Goal: Task Accomplishment & Management: Manage account settings

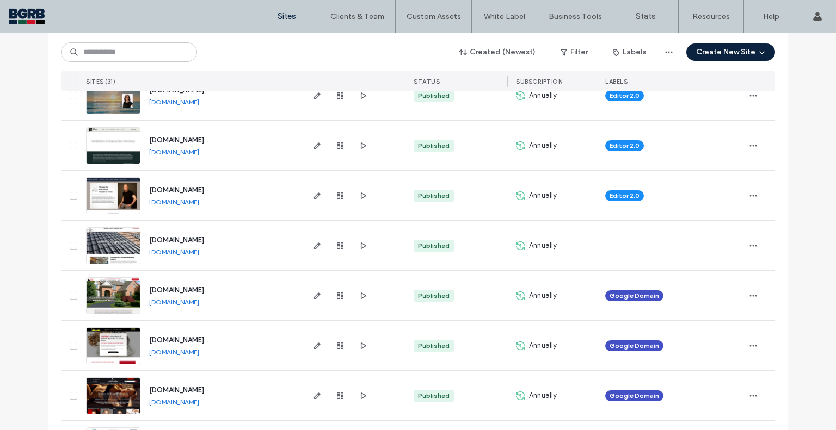
scroll to position [653, 0]
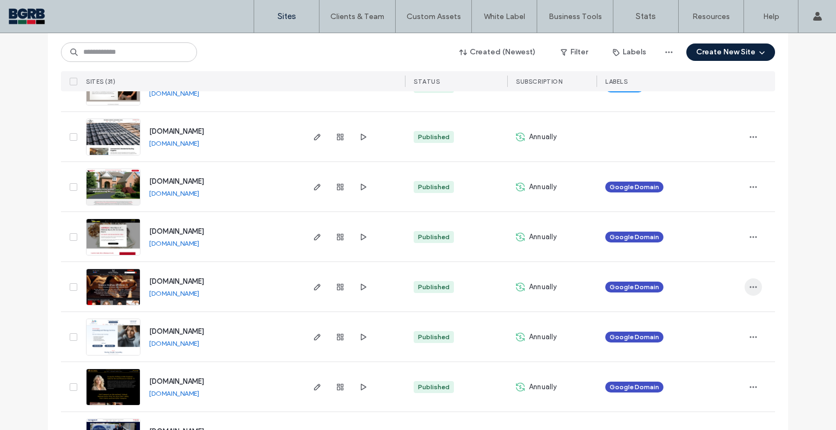
click at [752, 289] on icon "button" at bounding box center [753, 287] width 9 height 9
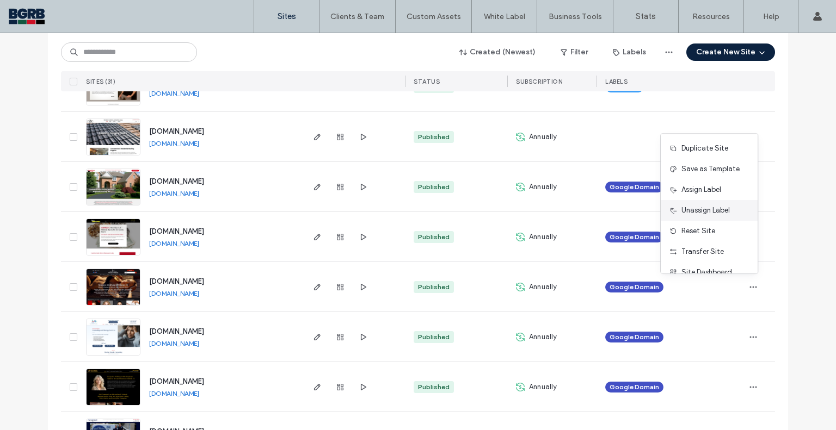
scroll to position [34, 0]
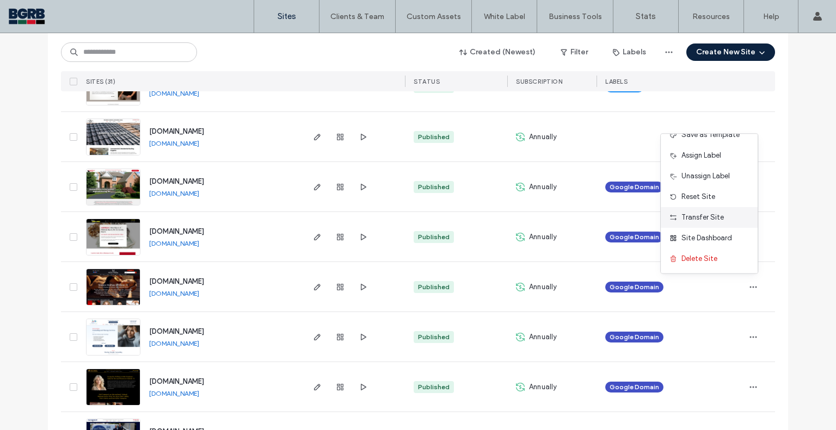
click at [704, 211] on div "Transfer Site" at bounding box center [708, 217] width 97 height 21
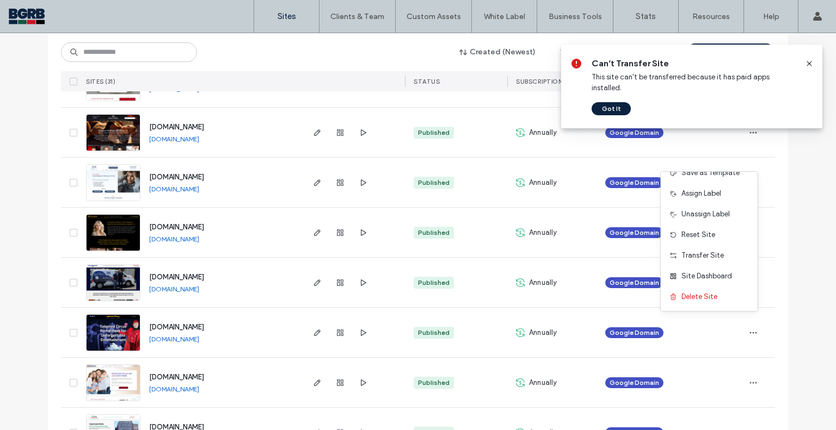
scroll to position [816, 0]
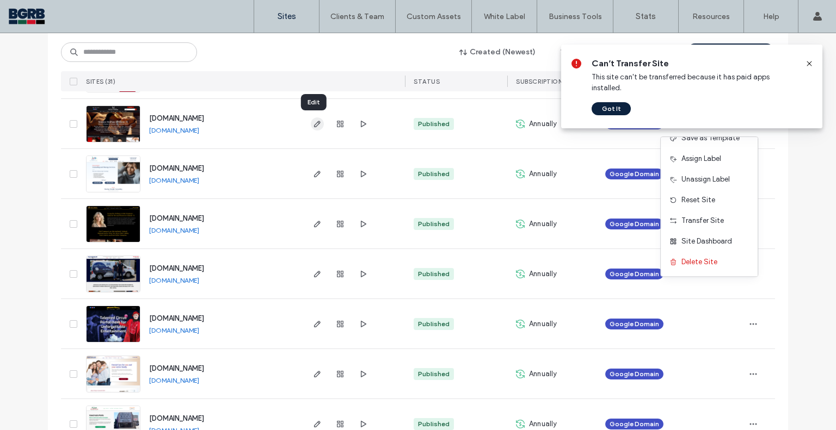
click at [316, 126] on icon "button" at bounding box center [317, 124] width 9 height 9
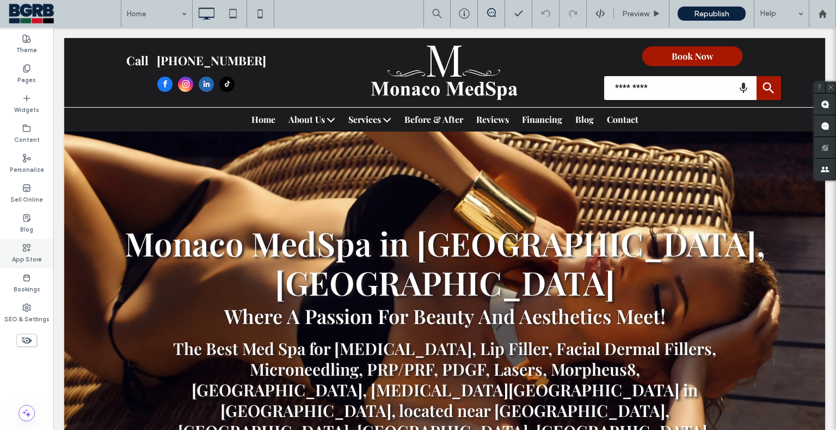
click at [36, 261] on label "App Store" at bounding box center [27, 258] width 30 height 12
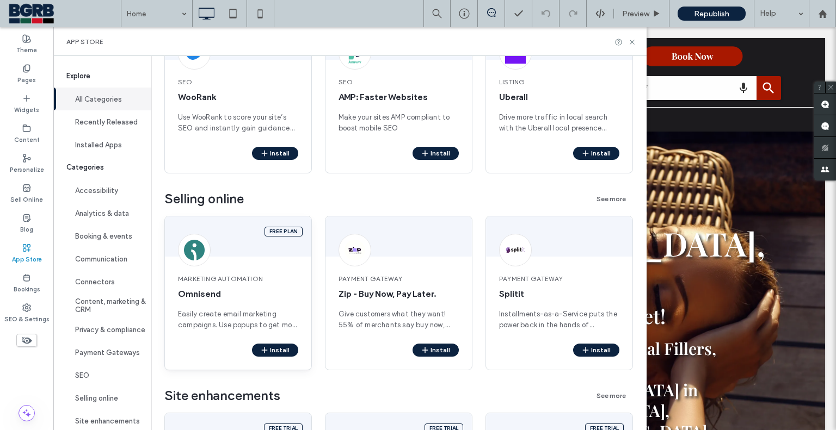
scroll to position [2073, 0]
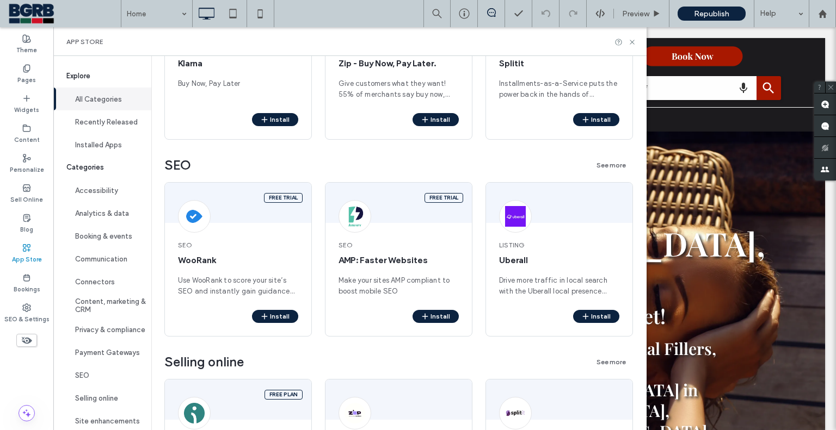
click at [32, 373] on div "Theme Pages Widgets Content Personalize Sell Online Blog App Store Bookings SEO…" at bounding box center [26, 228] width 53 height 403
click at [21, 244] on div "App Store" at bounding box center [26, 254] width 53 height 30
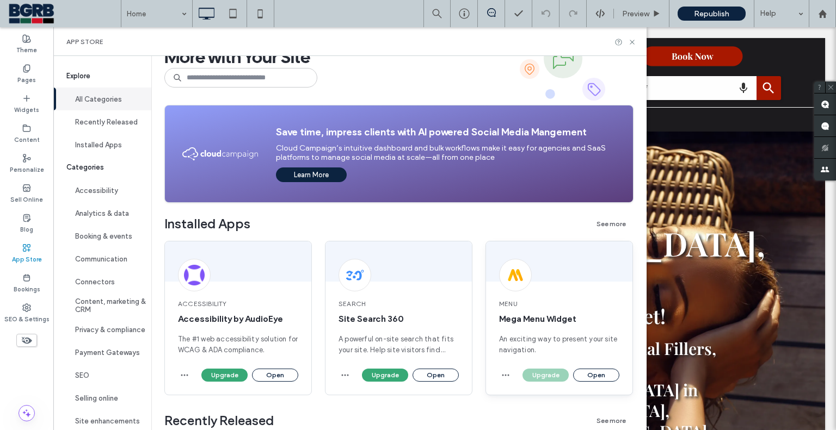
scroll to position [54, 0]
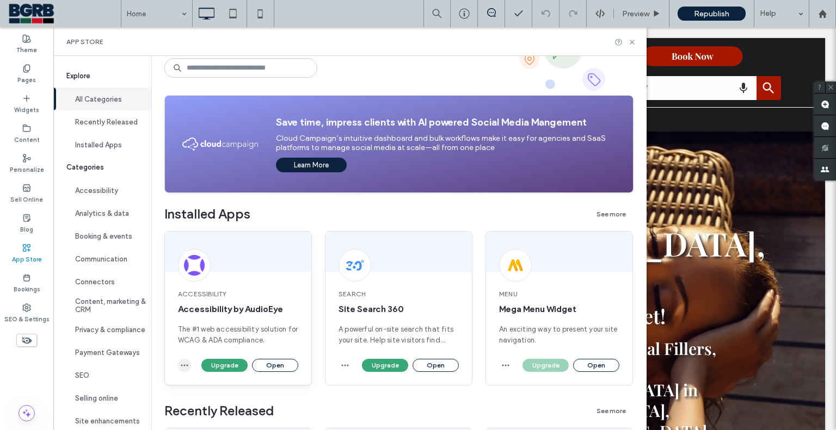
click at [187, 363] on icon "button" at bounding box center [184, 365] width 9 height 9
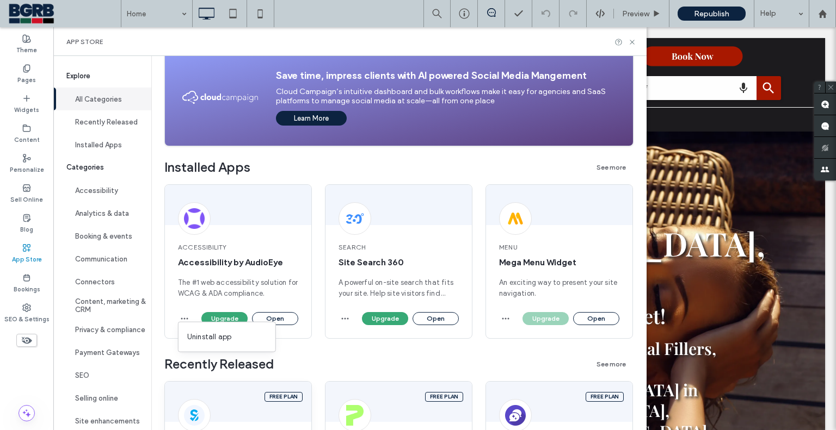
scroll to position [109, 0]
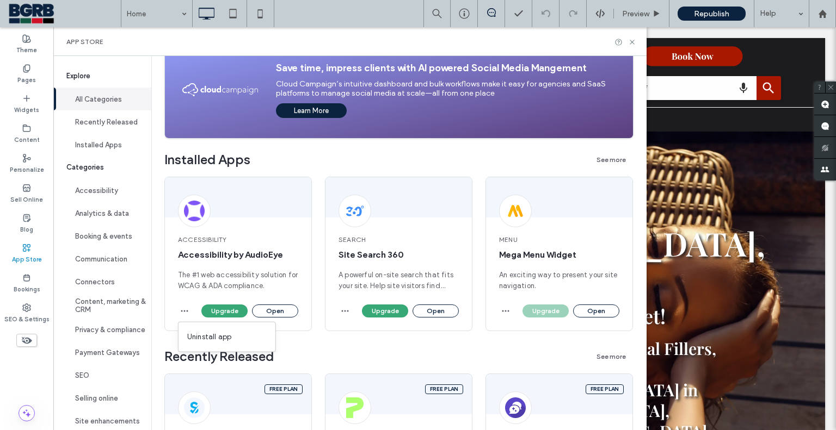
click at [314, 339] on div "Accessibility Accessibility by AudioEye The #1 web accessibility solution for W…" at bounding box center [398, 263] width 469 height 172
click at [183, 314] on icon "button" at bounding box center [184, 311] width 9 height 9
click at [219, 335] on span "Uninstall app" at bounding box center [209, 337] width 45 height 11
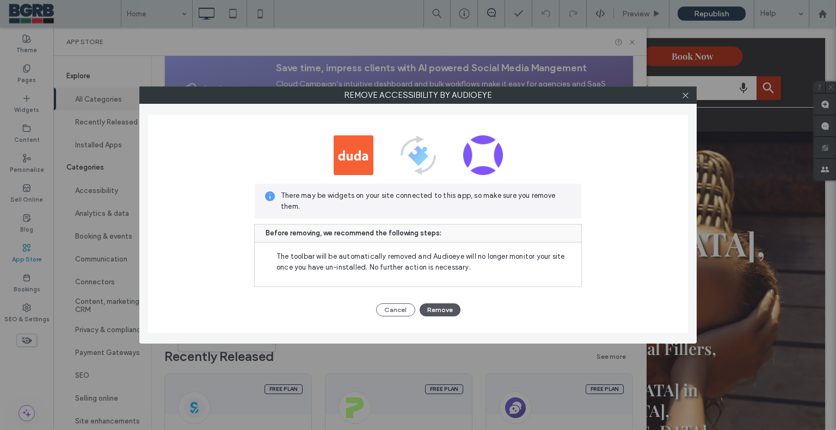
click at [453, 311] on button "Remove" at bounding box center [439, 310] width 41 height 13
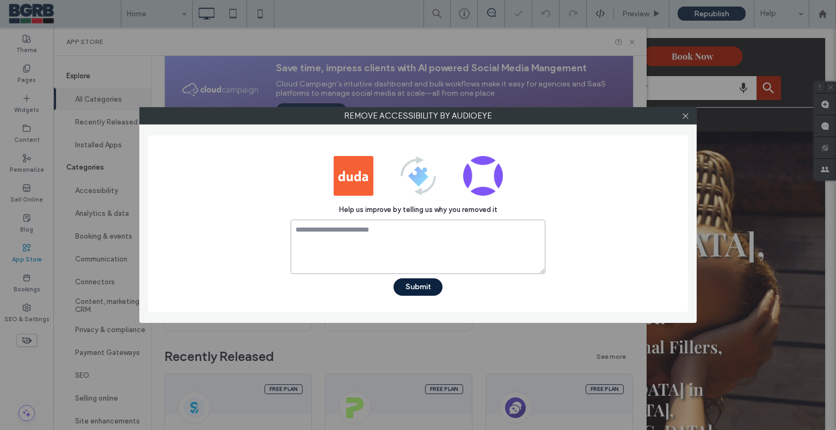
click at [374, 238] on textarea at bounding box center [417, 247] width 255 height 54
type textarea "********"
click at [428, 288] on button "Submit" at bounding box center [417, 287] width 49 height 17
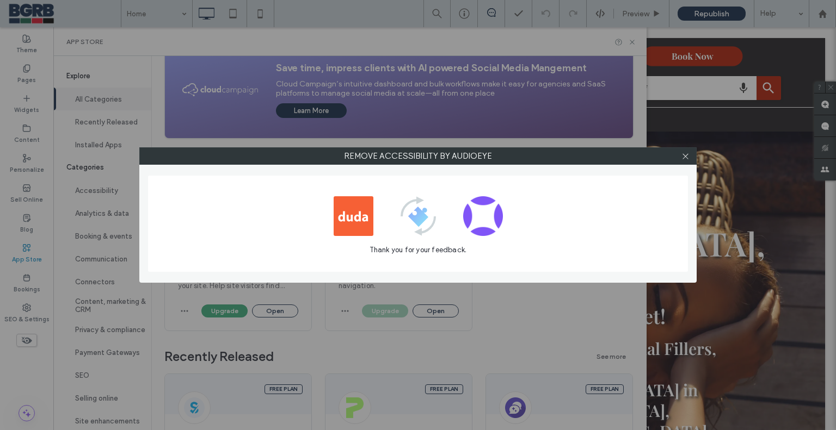
click at [382, 336] on div "Remove Accessibility by AudioEye Thank you for your feedback." at bounding box center [418, 215] width 836 height 430
click at [683, 157] on icon at bounding box center [685, 156] width 8 height 8
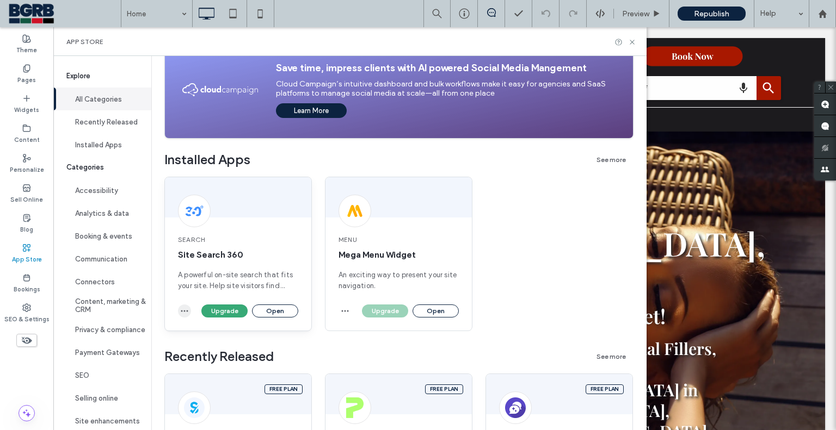
click at [187, 313] on icon "button" at bounding box center [184, 311] width 9 height 9
click at [219, 339] on span "Uninstall app" at bounding box center [209, 337] width 45 height 11
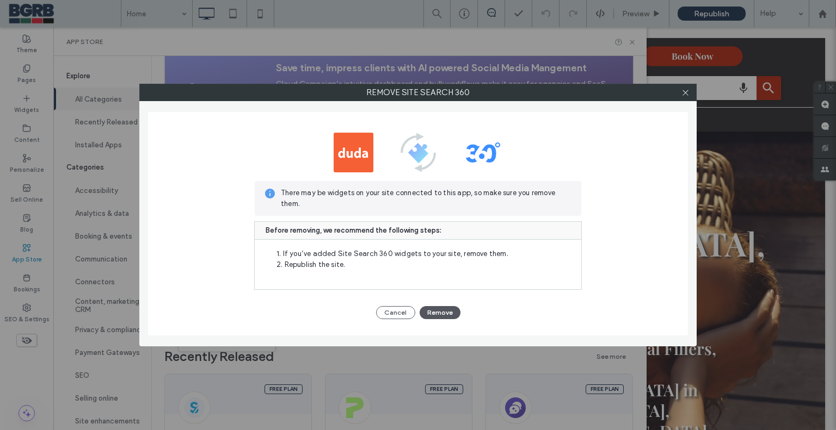
click at [438, 307] on button "Remove" at bounding box center [439, 312] width 41 height 13
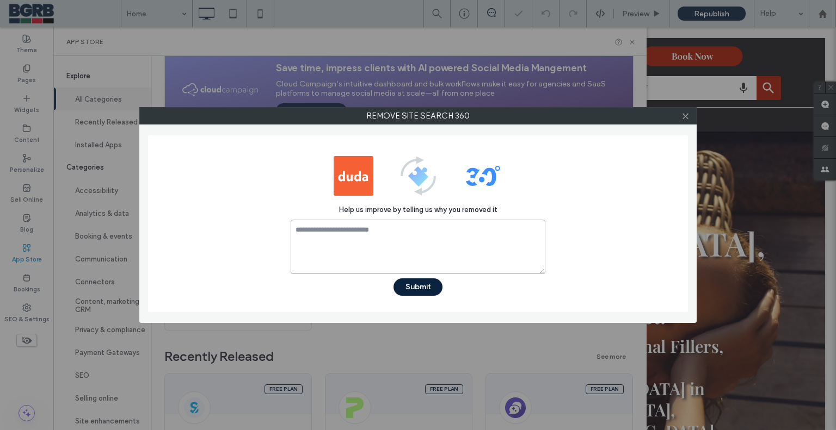
click at [438, 248] on textarea at bounding box center [417, 247] width 255 height 54
type textarea "********"
click at [418, 286] on button "Submit" at bounding box center [417, 287] width 49 height 17
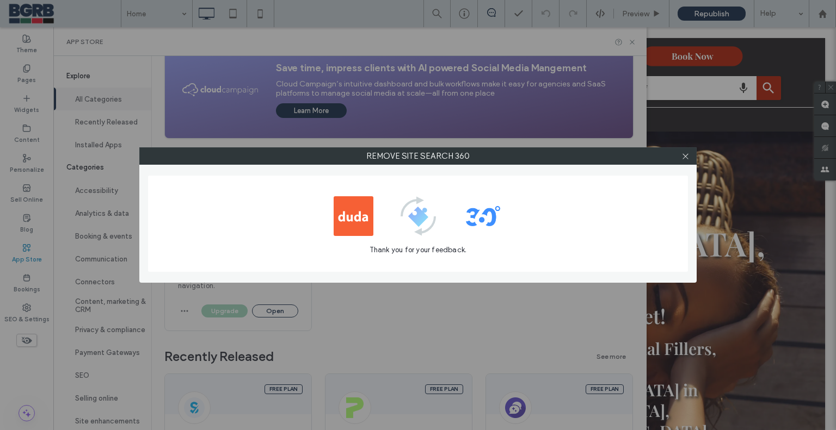
click at [459, 325] on div "Remove Site Search 360 Thank you for your feedback." at bounding box center [418, 215] width 836 height 430
click at [687, 152] on icon at bounding box center [685, 156] width 8 height 8
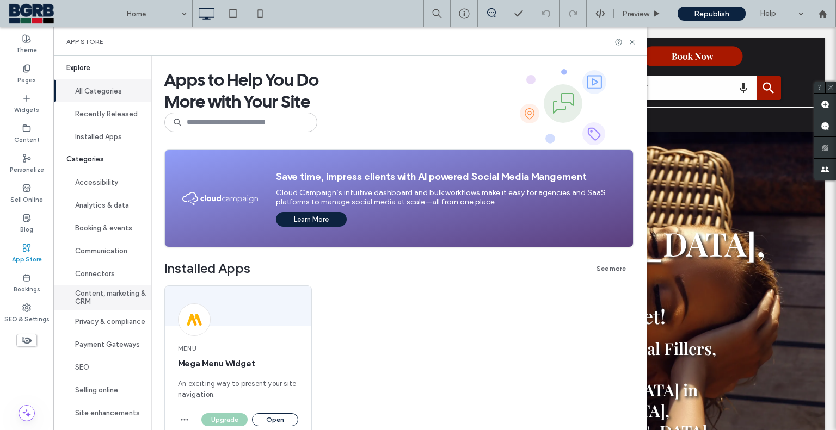
scroll to position [17, 0]
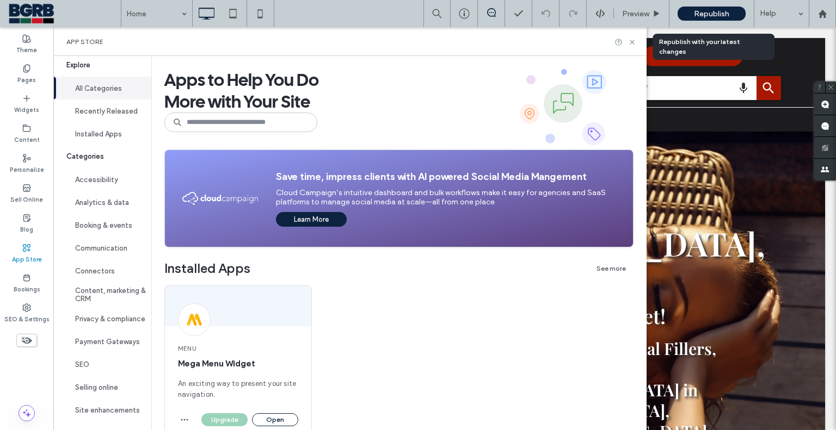
click at [707, 16] on span "Republish" at bounding box center [711, 13] width 35 height 9
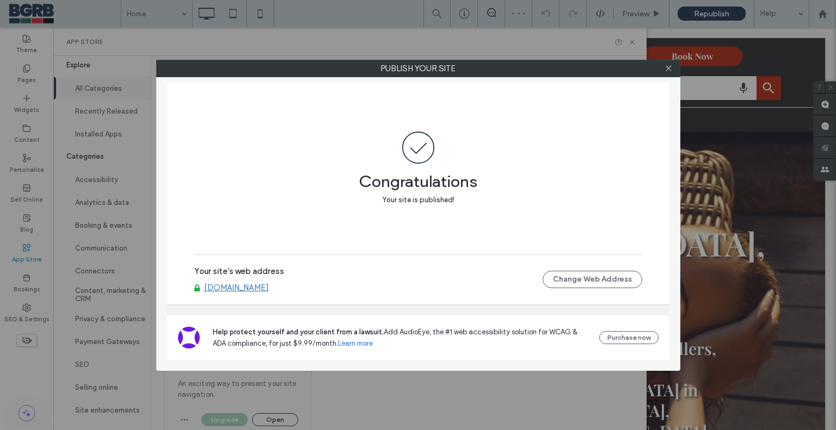
click at [269, 285] on link "[DOMAIN_NAME]" at bounding box center [236, 288] width 65 height 10
click at [675, 71] on div at bounding box center [668, 68] width 16 height 16
click at [670, 68] on icon at bounding box center [668, 68] width 8 height 8
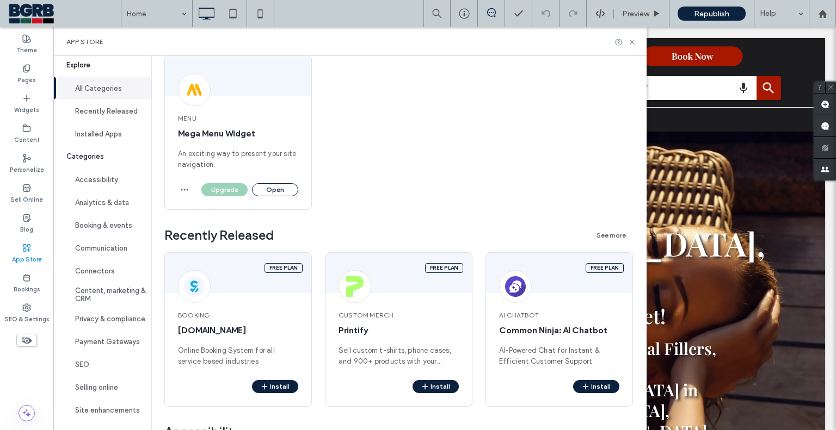
scroll to position [218, 0]
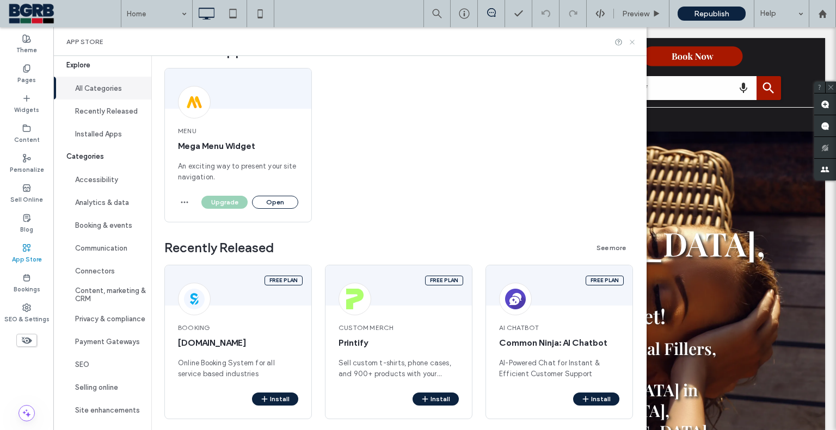
click at [636, 41] on icon at bounding box center [632, 42] width 8 height 8
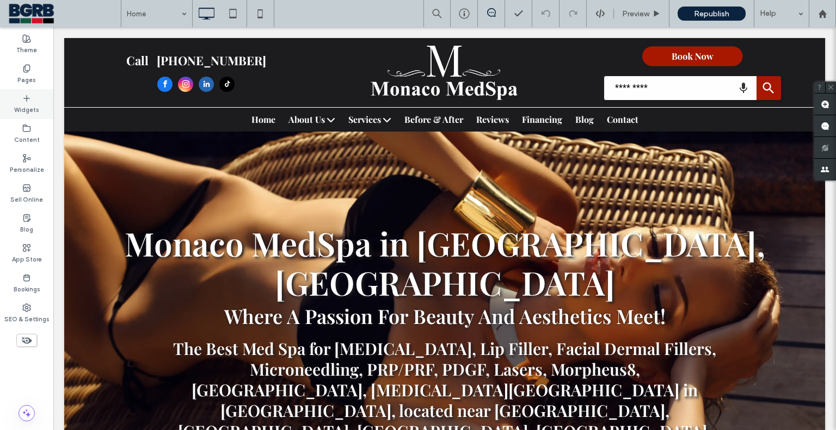
click at [32, 101] on div "Widgets" at bounding box center [26, 104] width 53 height 30
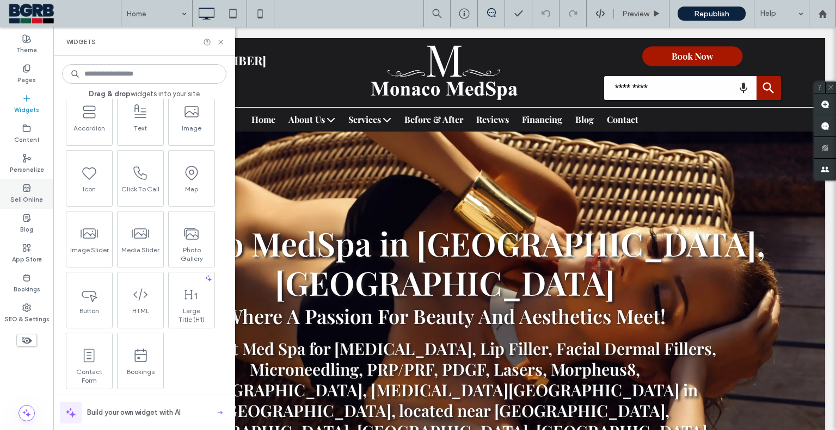
scroll to position [54, 0]
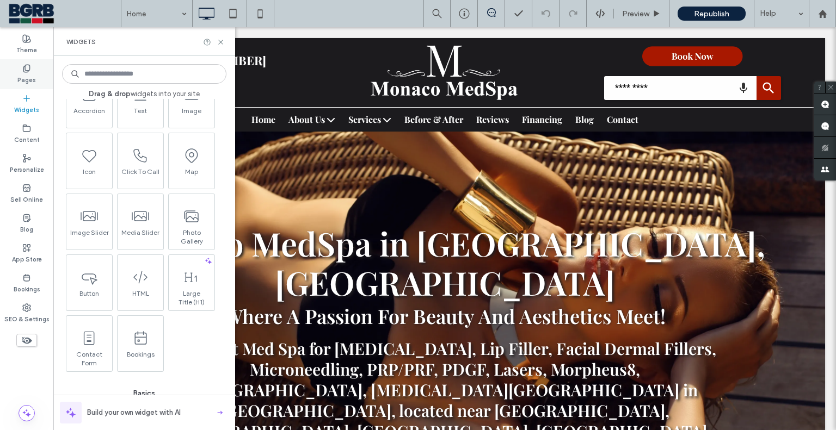
click at [24, 77] on label "Pages" at bounding box center [26, 79] width 18 height 12
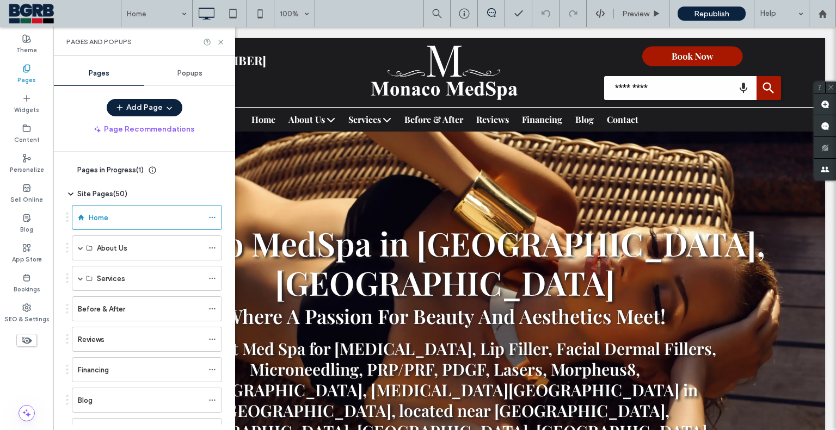
scroll to position [109, 0]
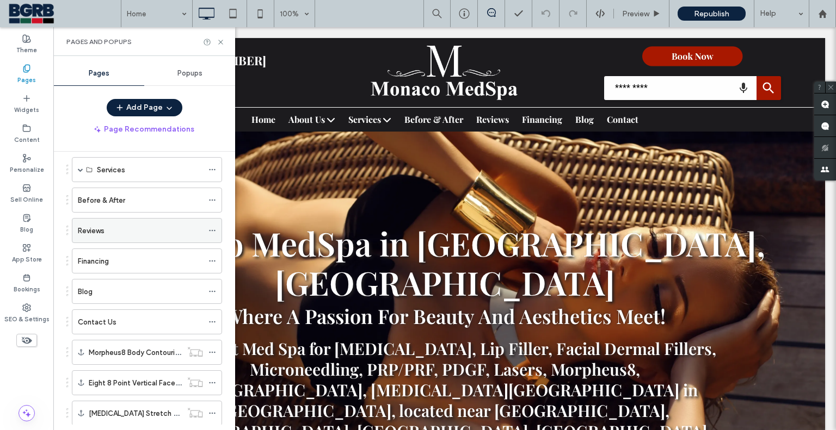
click at [142, 233] on div "Reviews" at bounding box center [140, 230] width 125 height 11
drag, startPoint x: 207, startPoint y: 227, endPoint x: 213, endPoint y: 234, distance: 9.3
click at [208, 227] on div at bounding box center [418, 215] width 836 height 430
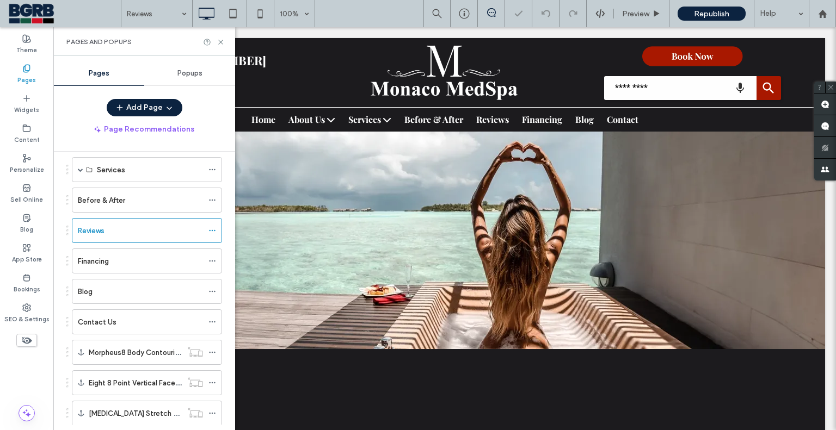
click at [213, 232] on icon at bounding box center [212, 231] width 8 height 8
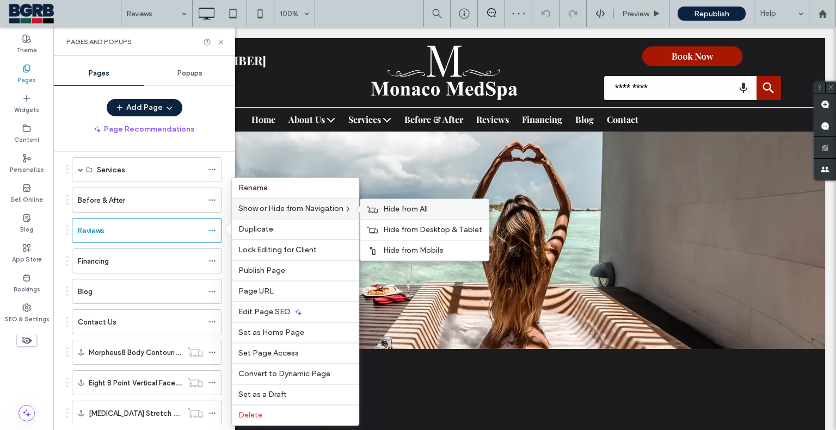
click at [398, 213] on span "Hide from All" at bounding box center [405, 209] width 45 height 9
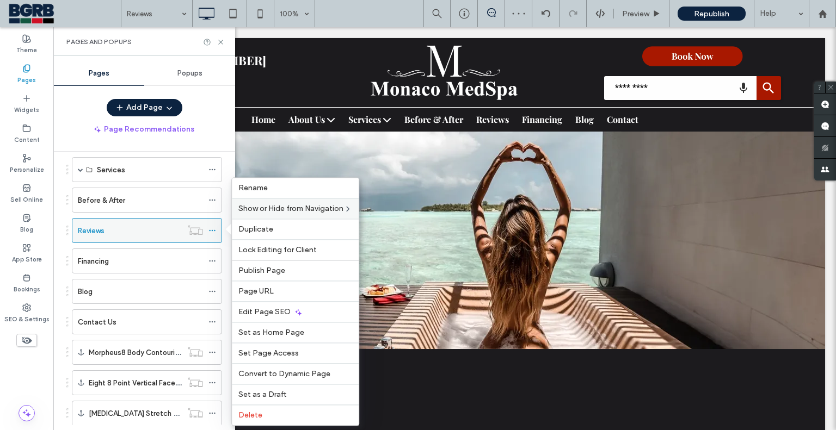
click at [214, 230] on use at bounding box center [212, 231] width 6 height 2
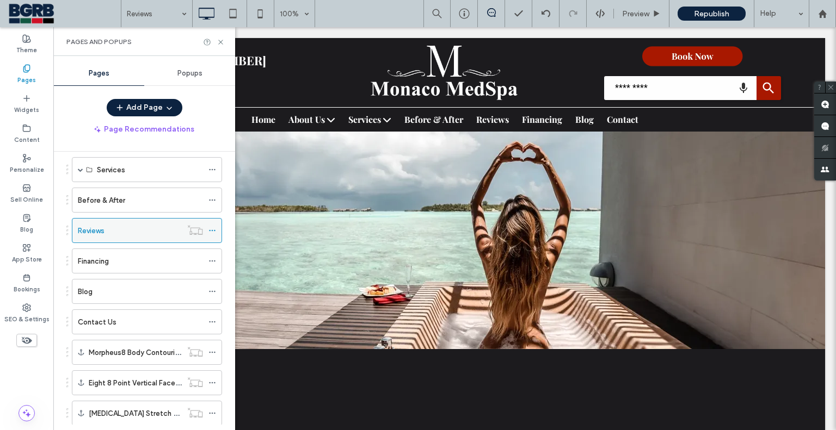
click at [215, 230] on icon at bounding box center [212, 231] width 8 height 8
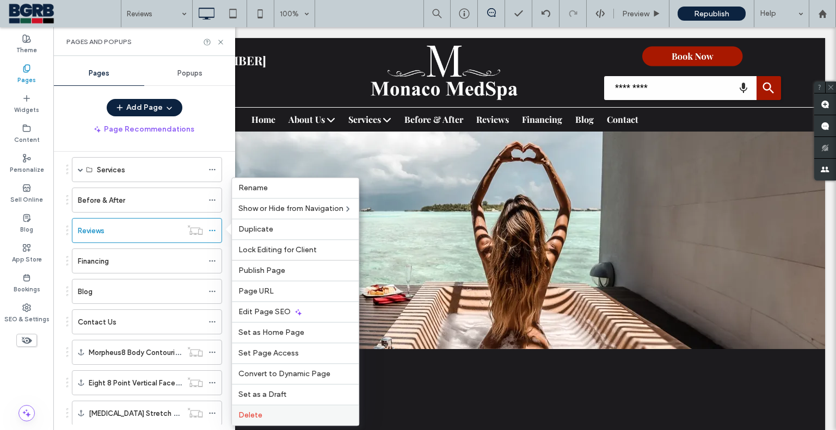
click at [256, 417] on span "Delete" at bounding box center [250, 415] width 24 height 9
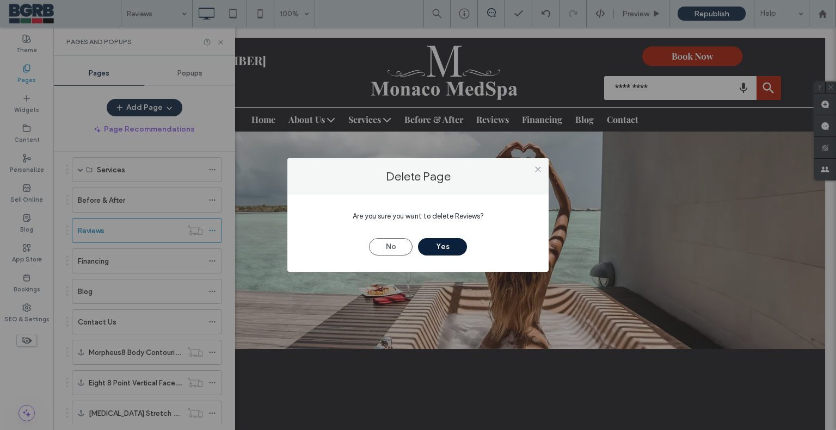
click at [445, 244] on button "Yes" at bounding box center [442, 246] width 49 height 17
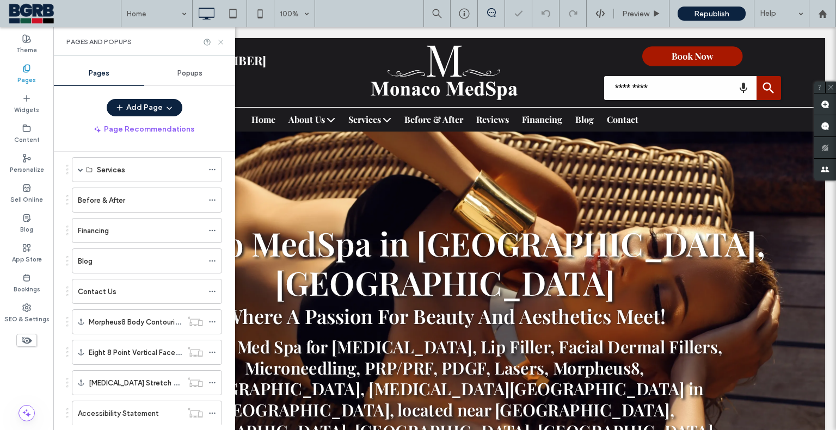
click at [223, 41] on icon at bounding box center [221, 42] width 8 height 8
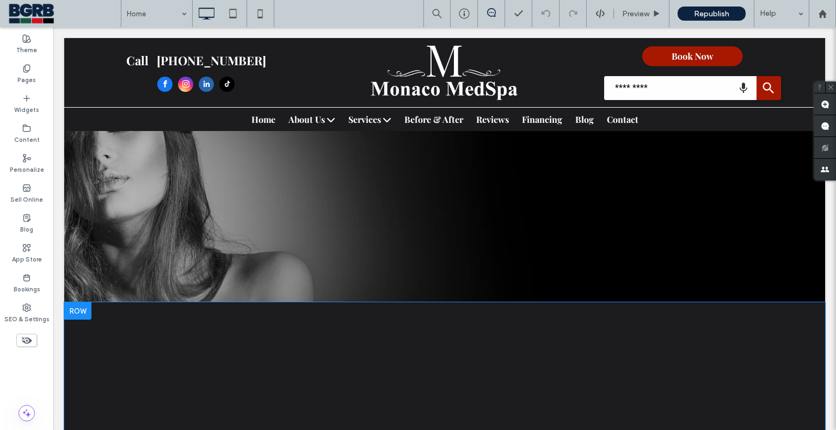
scroll to position [6286, 0]
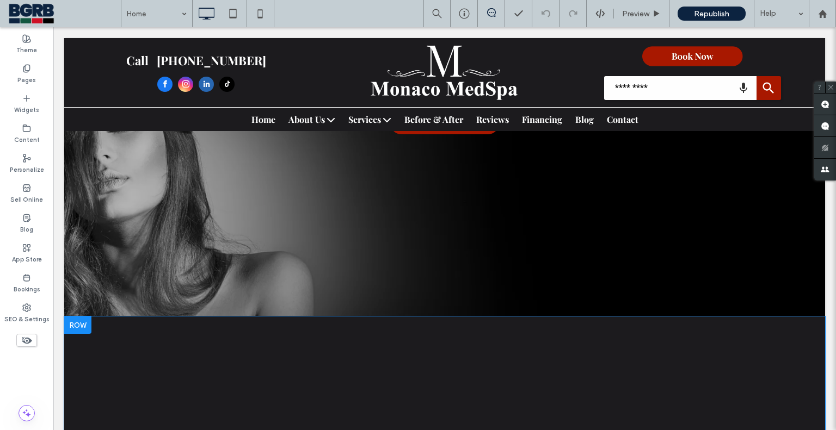
click at [86, 317] on div at bounding box center [77, 325] width 27 height 17
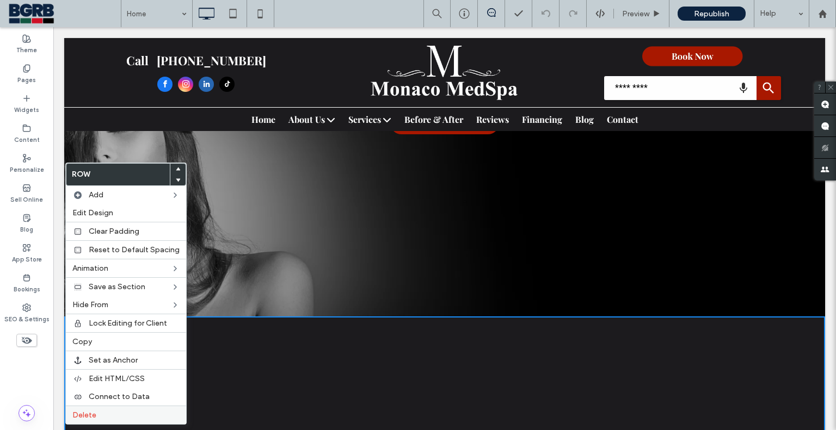
click at [109, 416] on label "Delete" at bounding box center [125, 415] width 107 height 9
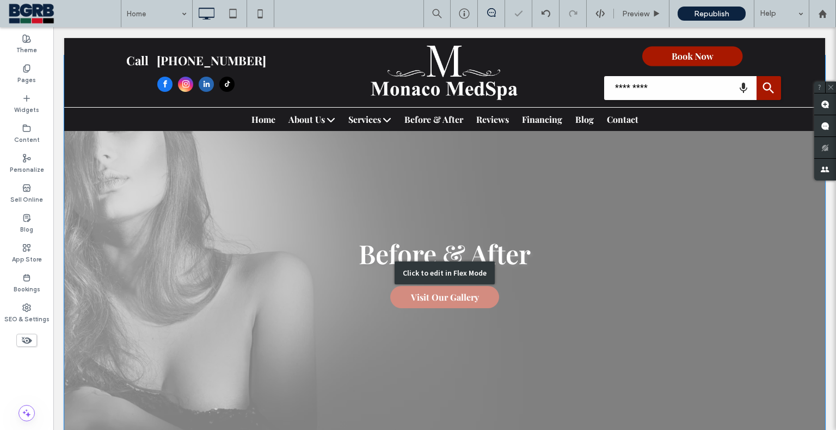
scroll to position [6069, 0]
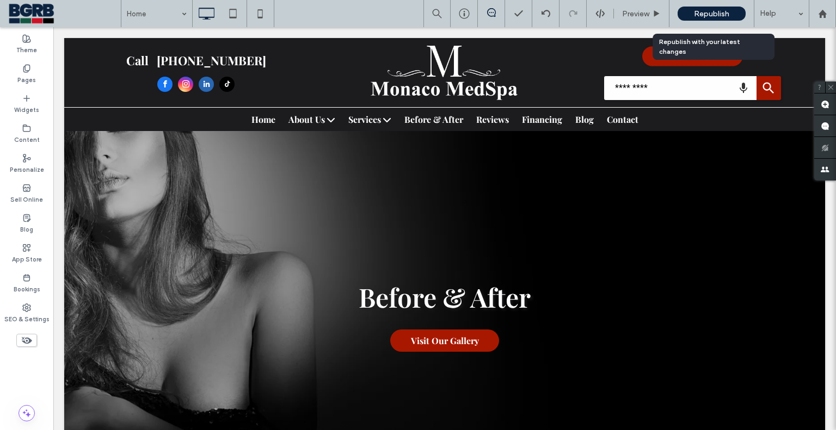
click at [707, 12] on span "Republish" at bounding box center [711, 13] width 35 height 9
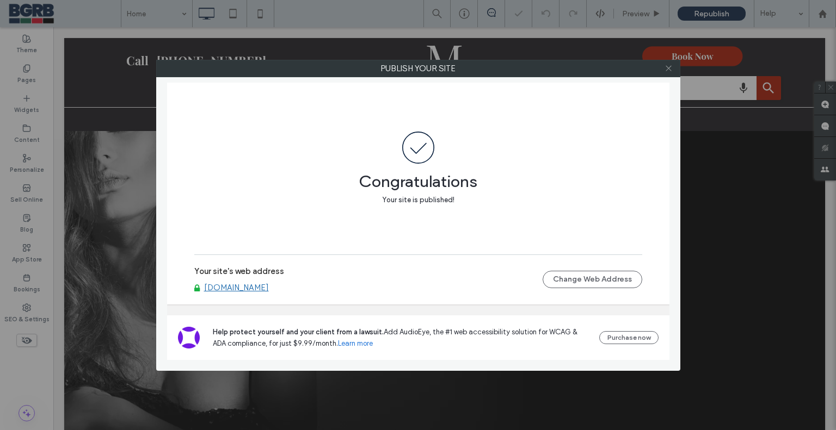
click at [668, 69] on icon at bounding box center [668, 68] width 8 height 8
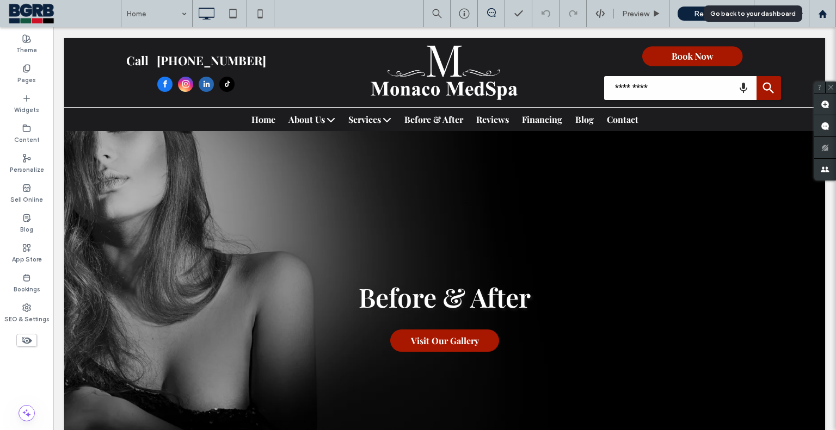
click at [827, 15] on div at bounding box center [822, 13] width 26 height 9
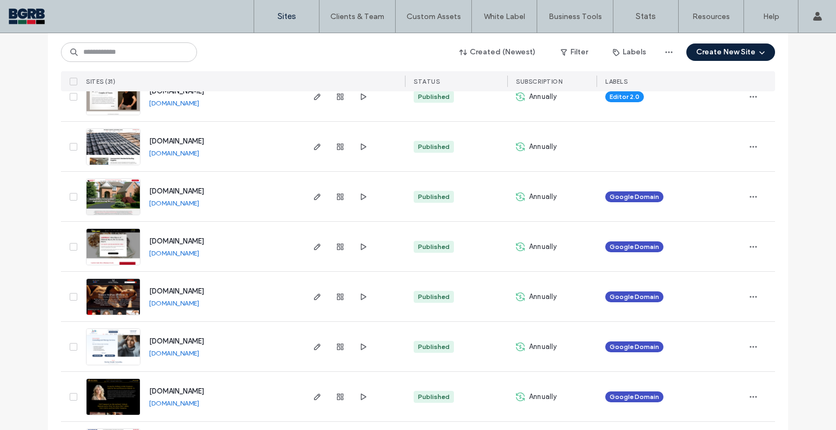
scroll to position [653, 0]
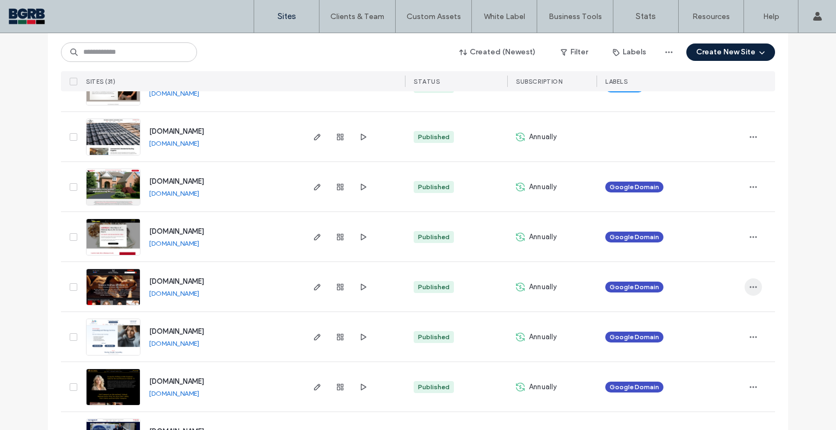
click at [749, 286] on icon "button" at bounding box center [753, 287] width 9 height 9
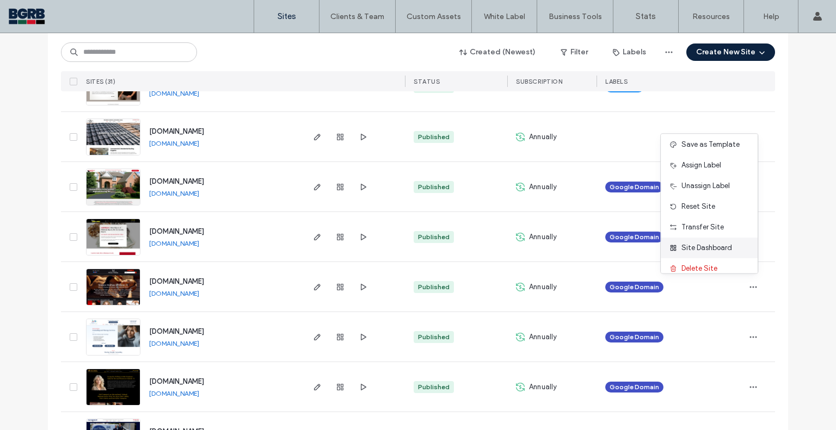
scroll to position [34, 0]
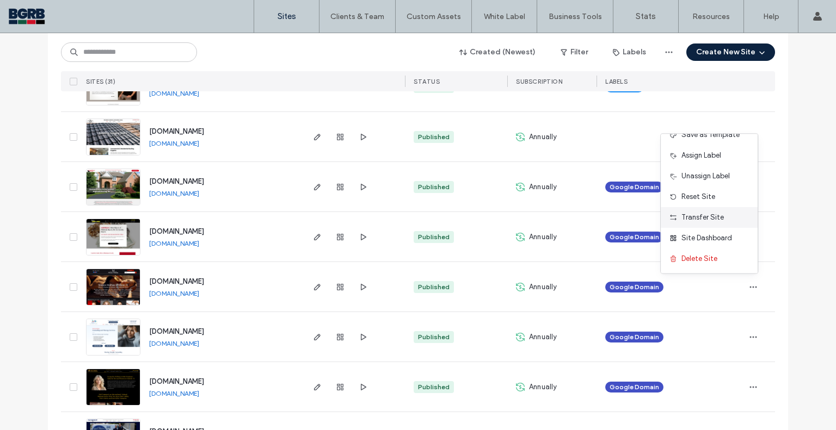
click at [719, 219] on span "Transfer Site" at bounding box center [702, 217] width 42 height 11
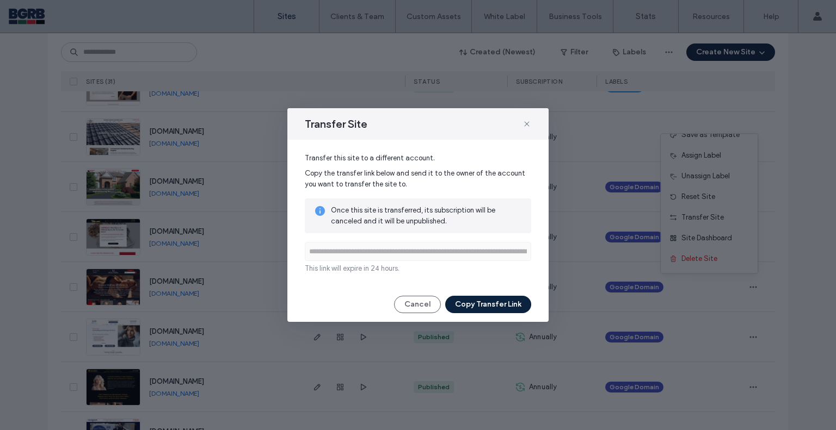
click at [316, 254] on input "**********" at bounding box center [418, 251] width 226 height 19
drag, startPoint x: 320, startPoint y: 255, endPoint x: 404, endPoint y: 254, distance: 84.3
click at [404, 254] on input "**********" at bounding box center [418, 251] width 226 height 19
click at [435, 279] on div "**********" at bounding box center [417, 213] width 261 height 147
click at [479, 308] on button "Copy Transfer Link" at bounding box center [488, 304] width 86 height 17
